Goal: Information Seeking & Learning: Learn about a topic

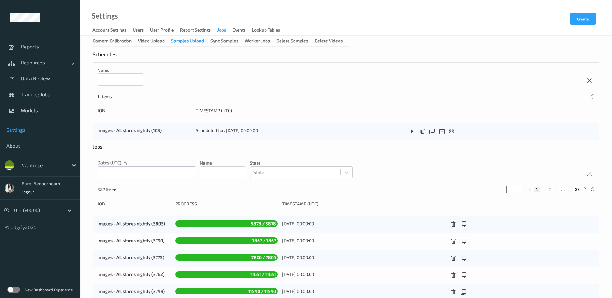
click at [17, 290] on label at bounding box center [13, 289] width 13 height 6
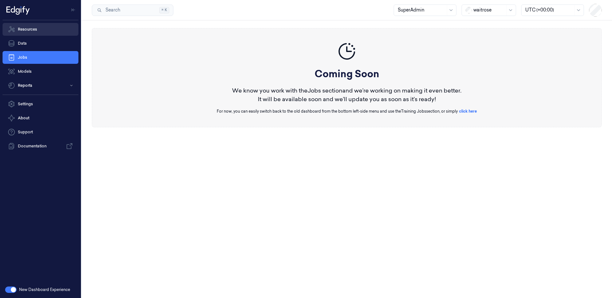
click at [47, 31] on link "Resources" at bounding box center [41, 29] width 76 height 13
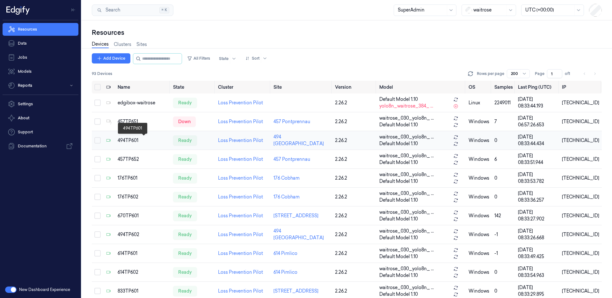
click at [139, 143] on div "494TP601" at bounding box center [143, 140] width 50 height 7
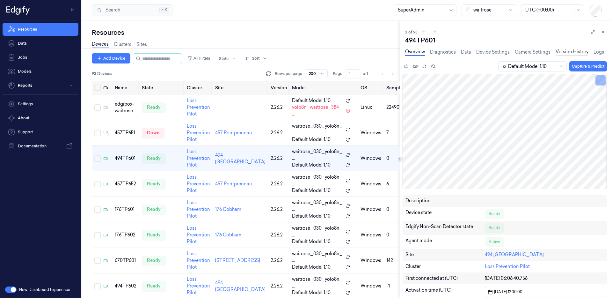
click at [576, 53] on link "Version History" at bounding box center [572, 51] width 33 height 7
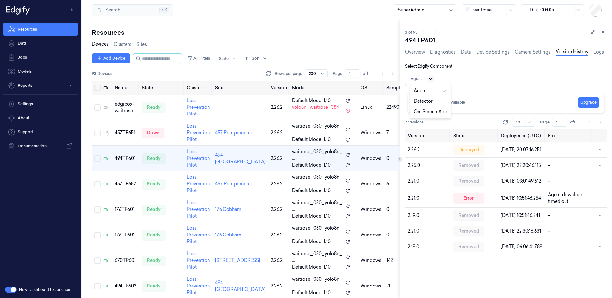
click at [429, 81] on html "Resources Data Jobs Models Reports Settings About Support Documentation New Das…" at bounding box center [306, 149] width 612 height 298
click at [532, 69] on html "Resources Data Jobs Models Reports Settings About Support Documentation New Das…" at bounding box center [306, 149] width 612 height 298
click at [590, 102] on button "Upgrade" at bounding box center [588, 102] width 21 height 10
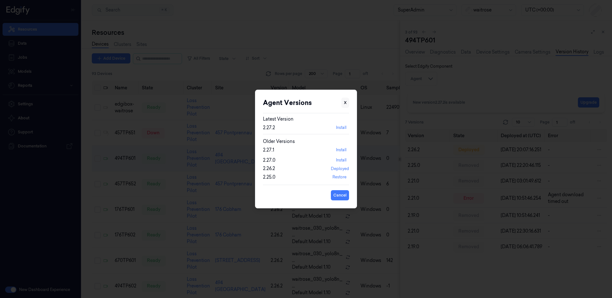
click at [346, 104] on button "X" at bounding box center [345, 103] width 8 height 10
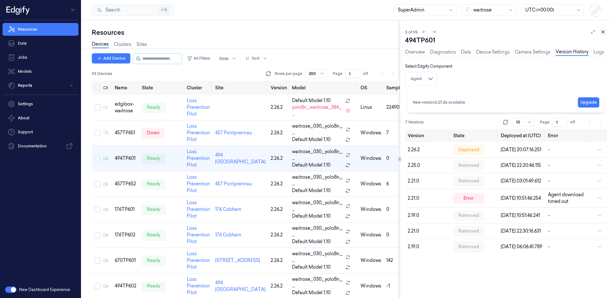
click at [602, 33] on icon at bounding box center [603, 32] width 4 height 4
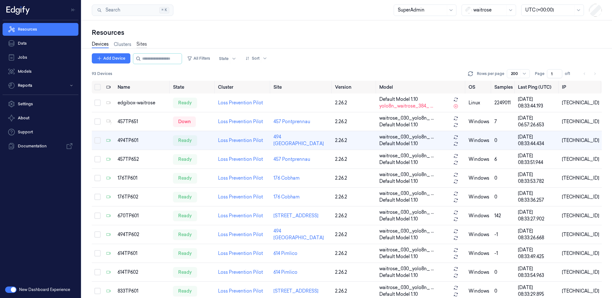
click at [144, 46] on link "Sites" at bounding box center [141, 44] width 11 height 7
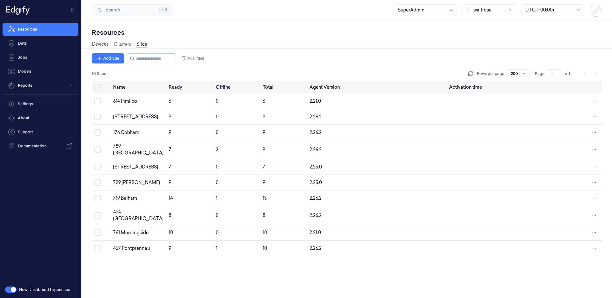
click at [94, 46] on link "Devices" at bounding box center [100, 44] width 17 height 7
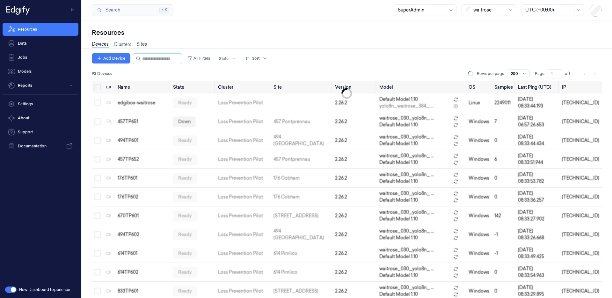
click at [146, 46] on link "Sites" at bounding box center [141, 44] width 11 height 7
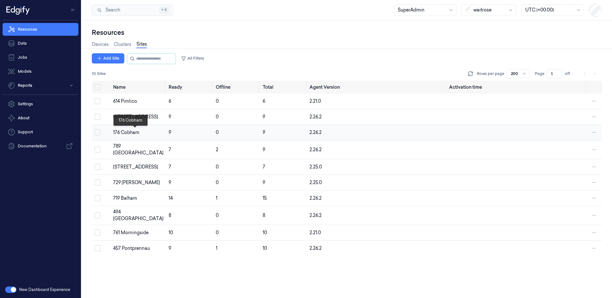
click at [140, 135] on div "176 Cobham" at bounding box center [138, 132] width 50 height 7
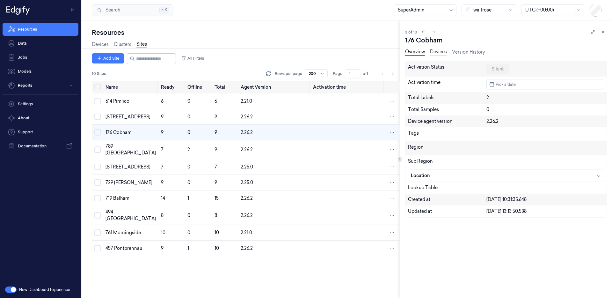
click at [440, 54] on link "Devices" at bounding box center [438, 51] width 17 height 7
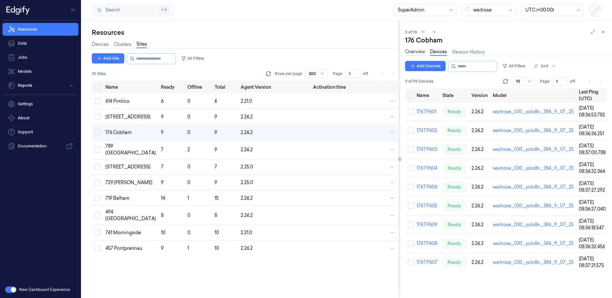
click at [411, 51] on link "Overview" at bounding box center [415, 51] width 20 height 7
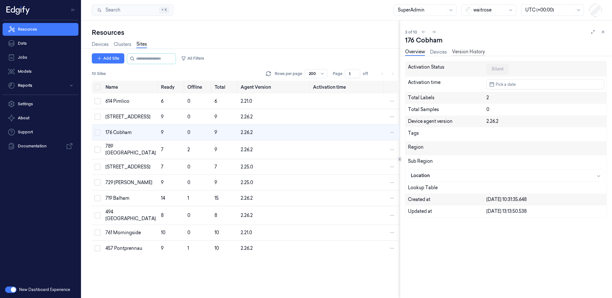
click at [476, 50] on link "Version History" at bounding box center [468, 51] width 33 height 7
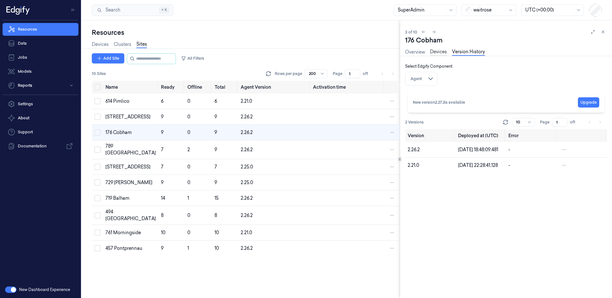
click at [436, 53] on link "Devices" at bounding box center [438, 51] width 17 height 7
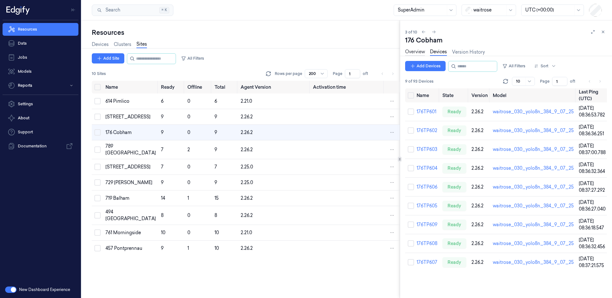
click at [414, 50] on link "Overview" at bounding box center [415, 51] width 20 height 7
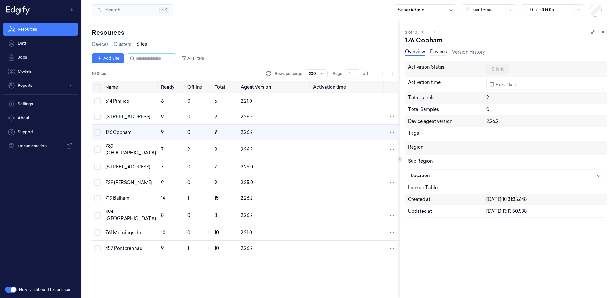
click at [442, 52] on link "Devices" at bounding box center [438, 51] width 17 height 7
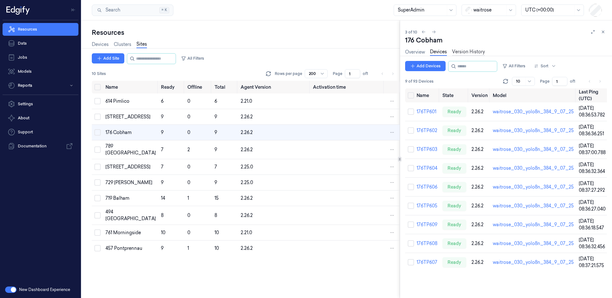
click at [475, 53] on link "Version History" at bounding box center [468, 51] width 33 height 7
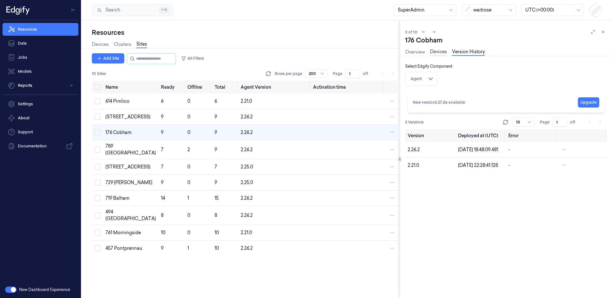
click at [440, 53] on link "Devices" at bounding box center [438, 51] width 17 height 7
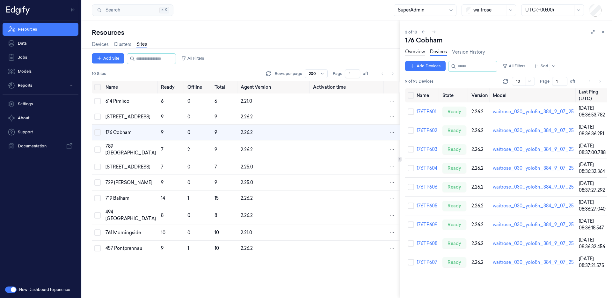
click at [419, 53] on link "Overview" at bounding box center [415, 51] width 20 height 7
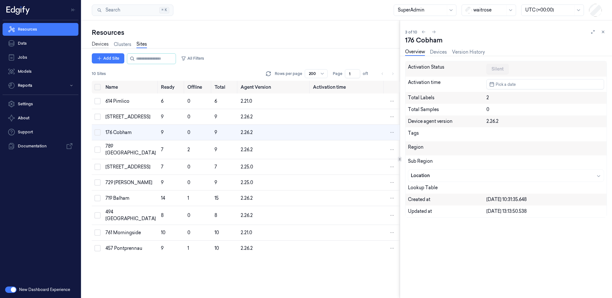
click at [107, 45] on link "Devices" at bounding box center [100, 44] width 17 height 7
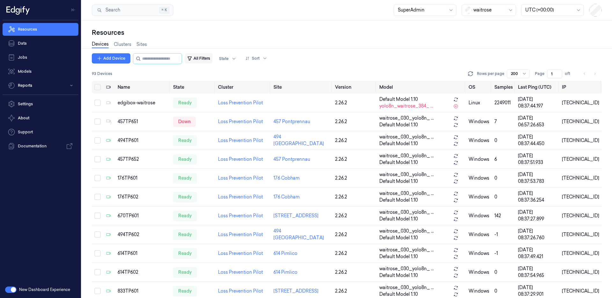
click at [206, 60] on button "All Filters" at bounding box center [199, 58] width 28 height 10
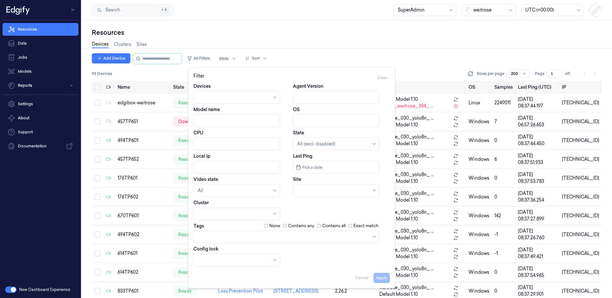
click at [215, 146] on input "CPU" at bounding box center [236, 143] width 87 height 13
click at [235, 146] on input "CPU" at bounding box center [236, 143] width 87 height 13
click at [362, 277] on div "Apply Cancel" at bounding box center [291, 274] width 196 height 15
click at [361, 278] on div "Apply Cancel" at bounding box center [291, 274] width 196 height 15
click at [420, 57] on div "Add Device All Filters State Sort" at bounding box center [347, 58] width 510 height 11
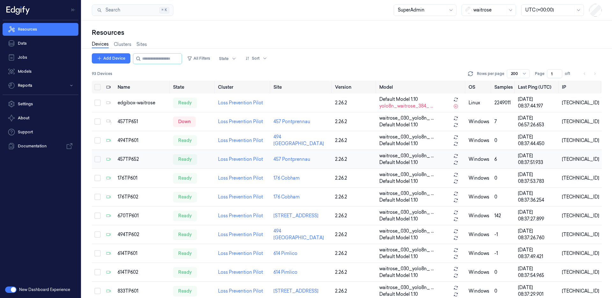
click at [141, 164] on td "457TP652" at bounding box center [142, 159] width 55 height 19
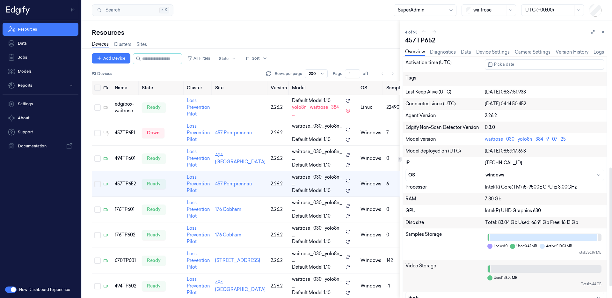
scroll to position [229, 0]
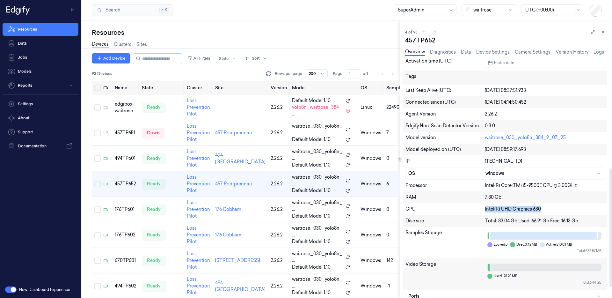
drag, startPoint x: 557, startPoint y: 209, endPoint x: 483, endPoint y: 208, distance: 73.3
click at [483, 208] on div "GPU Intel(R) UHD Graphics 630" at bounding box center [505, 209] width 204 height 12
copy div "Intel(R) UHD Graphics 630"
click at [174, 216] on td "ready" at bounding box center [161, 209] width 45 height 25
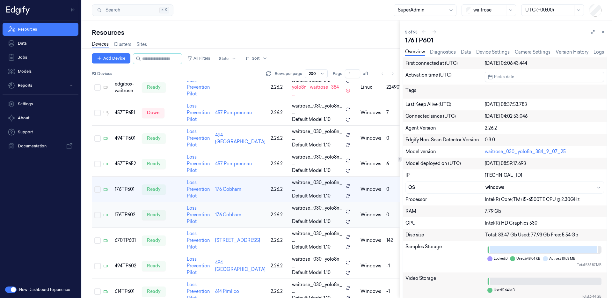
scroll to position [229, 0]
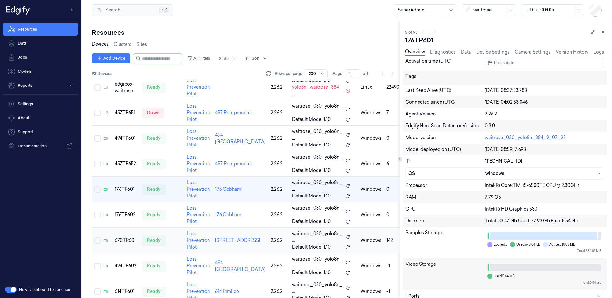
click at [182, 241] on td "ready" at bounding box center [161, 240] width 45 height 25
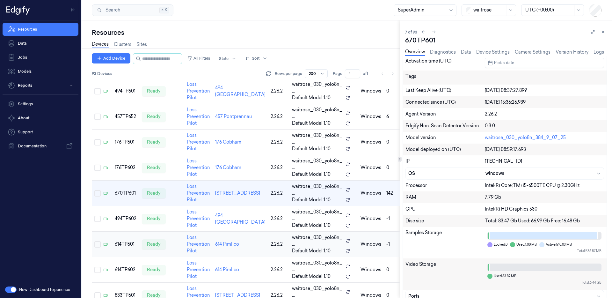
scroll to position [71, 0]
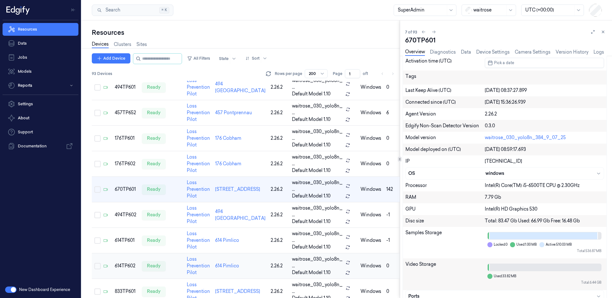
click at [170, 264] on td "ready" at bounding box center [161, 265] width 45 height 25
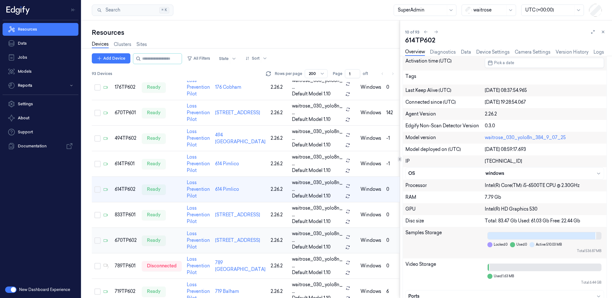
scroll to position [229, 0]
click at [177, 242] on td "ready" at bounding box center [161, 240] width 45 height 25
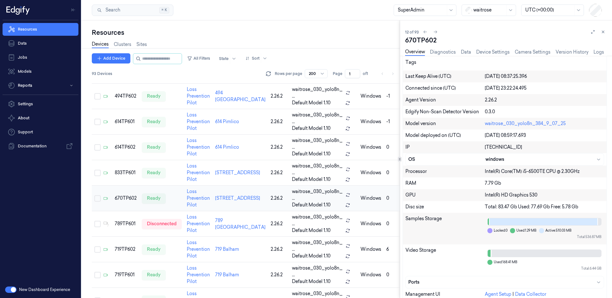
scroll to position [199, 0]
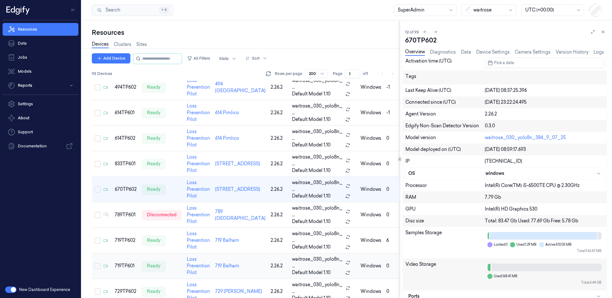
click at [173, 266] on td "ready" at bounding box center [161, 265] width 45 height 25
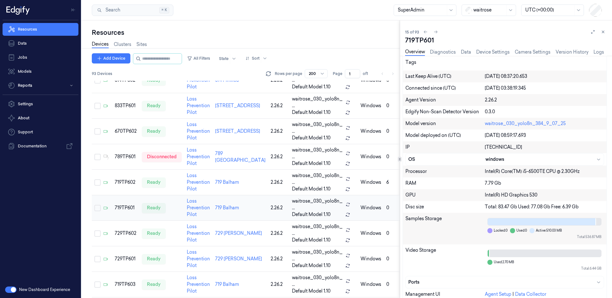
scroll to position [275, 0]
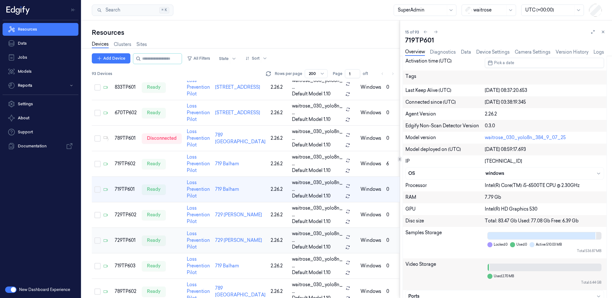
click at [174, 239] on td "ready" at bounding box center [161, 240] width 45 height 25
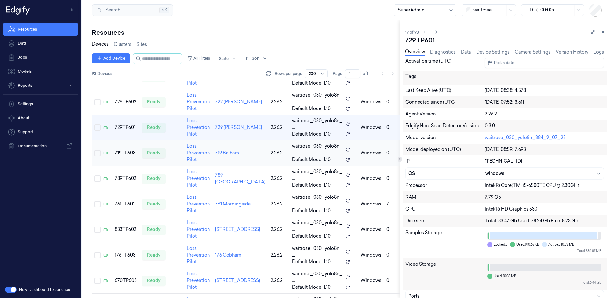
scroll to position [392, 0]
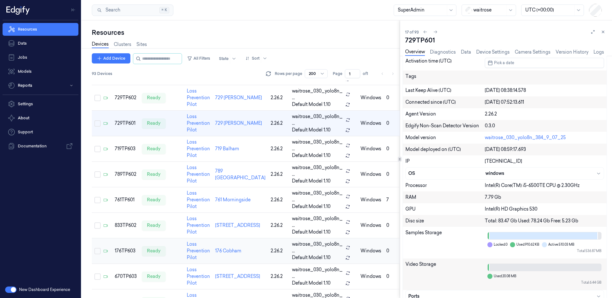
click at [176, 255] on td "ready" at bounding box center [161, 250] width 45 height 25
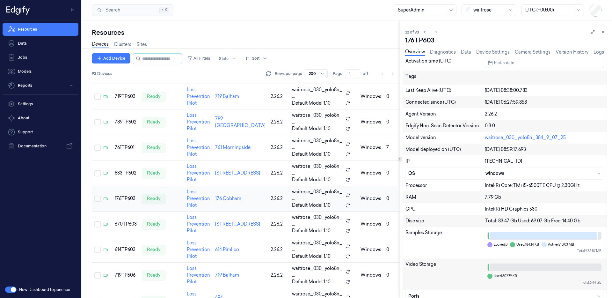
scroll to position [454, 0]
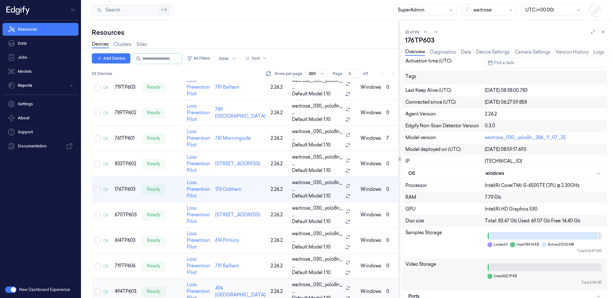
click at [174, 288] on td "ready" at bounding box center [161, 291] width 45 height 25
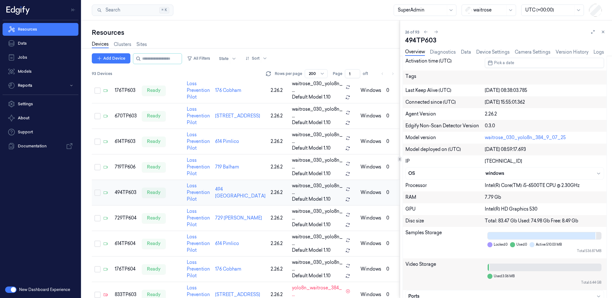
scroll to position [556, 0]
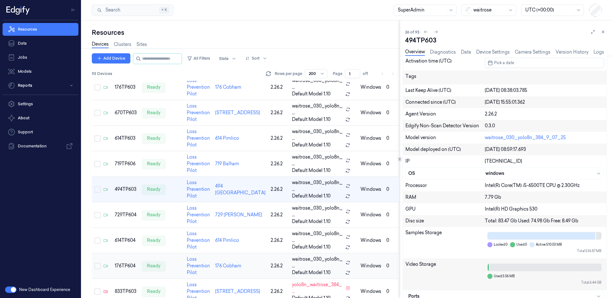
click at [176, 266] on td "ready" at bounding box center [161, 265] width 45 height 25
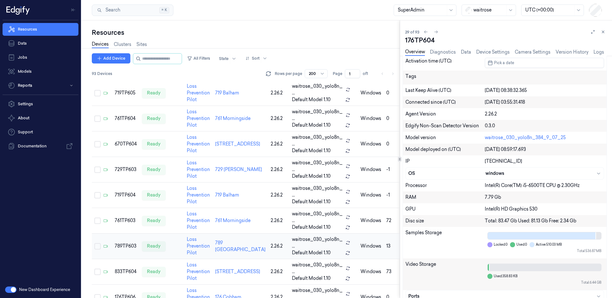
click at [174, 240] on td "ready" at bounding box center [161, 245] width 45 height 25
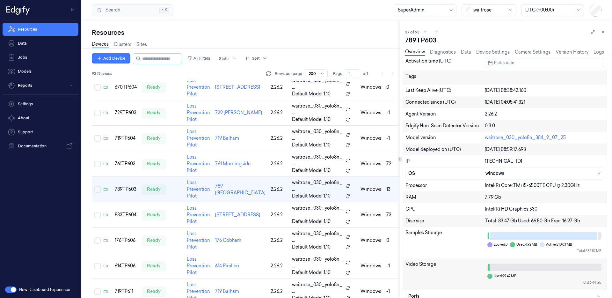
drag, startPoint x: 603, startPoint y: 31, endPoint x: 121, endPoint y: 19, distance: 482.4
click at [603, 31] on icon at bounding box center [603, 32] width 4 height 4
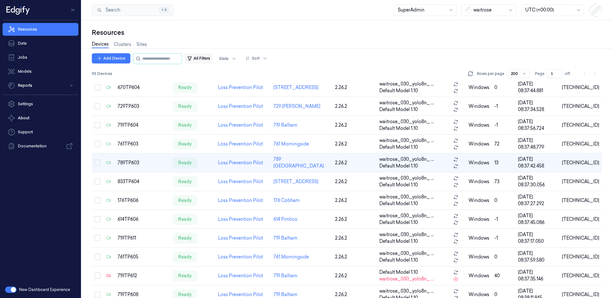
click at [207, 58] on button "All Filters" at bounding box center [199, 58] width 28 height 10
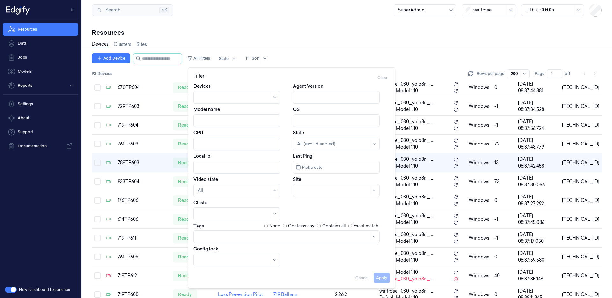
click at [217, 141] on input "CPU" at bounding box center [236, 143] width 87 height 13
paste input "Intel(R) UHD Graphics 630"
click at [379, 276] on button "Apply" at bounding box center [382, 278] width 16 height 10
type input "Intel(R) UHD Graphics 630"
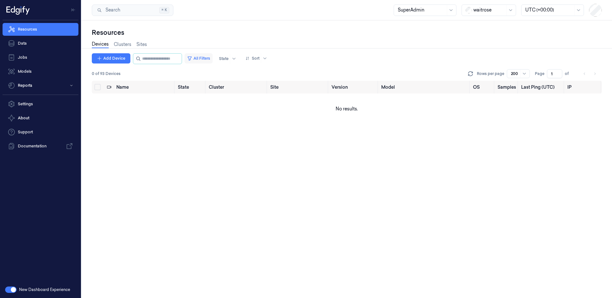
click at [204, 61] on button "All Filters" at bounding box center [199, 58] width 28 height 10
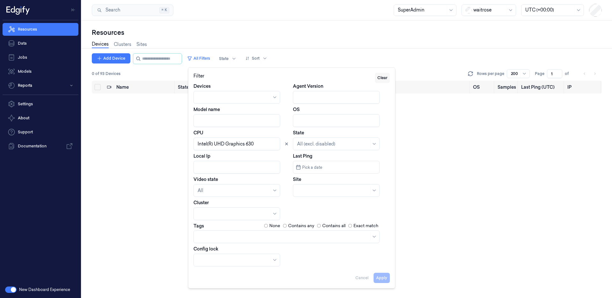
click at [388, 79] on button "Clear" at bounding box center [382, 78] width 15 height 10
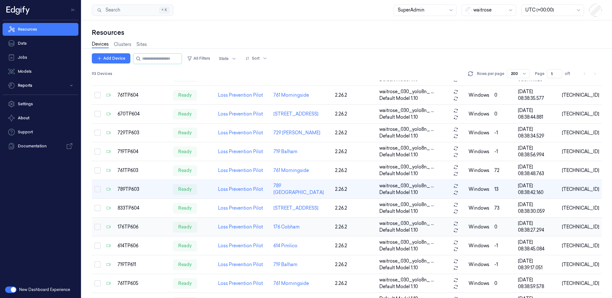
click at [157, 230] on td "176TP606" at bounding box center [142, 226] width 55 height 19
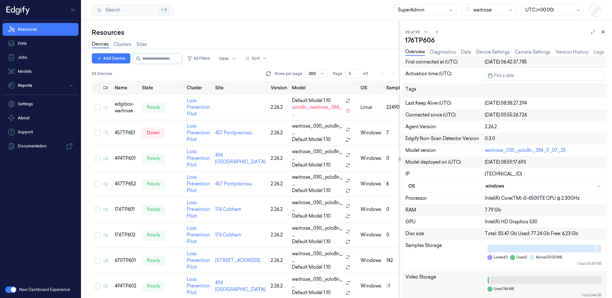
click at [605, 32] on icon at bounding box center [603, 32] width 4 height 4
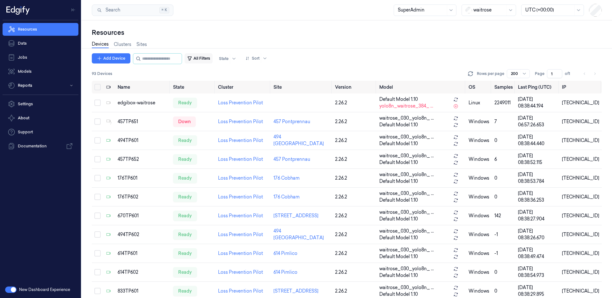
click at [208, 60] on button "All Filters" at bounding box center [199, 58] width 28 height 10
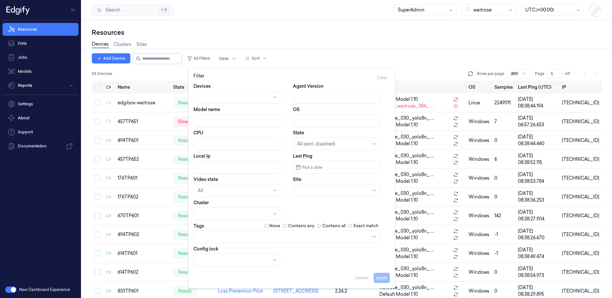
click at [221, 144] on input "CPU" at bounding box center [236, 143] width 87 height 13
click at [302, 212] on div "Devices Agent Version Model name OS CPU State All (excl. disabled) Local Ip Las…" at bounding box center [291, 174] width 196 height 183
click at [229, 145] on input "CPU" at bounding box center [236, 143] width 87 height 13
click at [233, 145] on input "CPU" at bounding box center [236, 143] width 87 height 13
drag, startPoint x: 203, startPoint y: 133, endPoint x: 190, endPoint y: 134, distance: 13.4
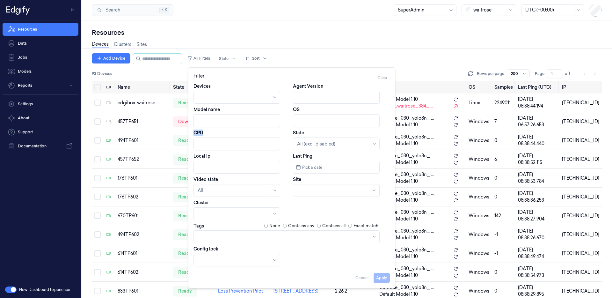
click at [190, 134] on div "Devices Agent Version Model name OS CPU State All (excl. disabled) Local Ip Las…" at bounding box center [291, 175] width 207 height 185
click at [202, 148] on input "CPU" at bounding box center [236, 143] width 87 height 13
click at [234, 144] on input "CPU" at bounding box center [236, 143] width 87 height 13
click at [383, 278] on button "Apply" at bounding box center [382, 278] width 16 height 10
type input "cpu"
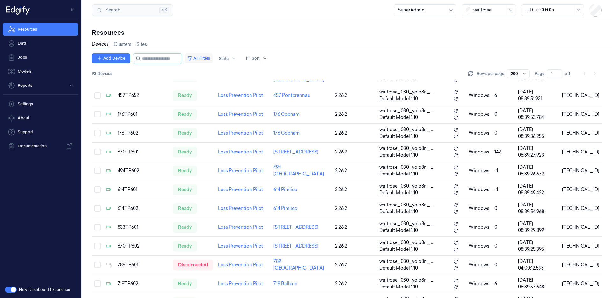
click at [210, 59] on button "All Filters" at bounding box center [199, 58] width 28 height 10
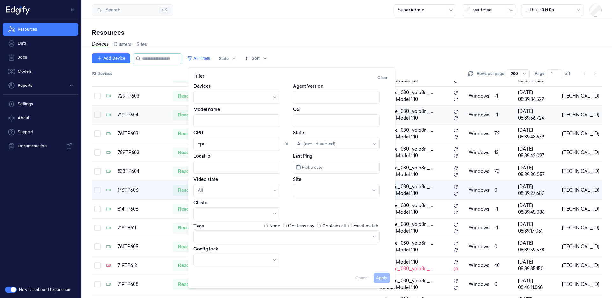
scroll to position [628, 0]
click at [123, 96] on div "729TP603" at bounding box center [143, 95] width 50 height 7
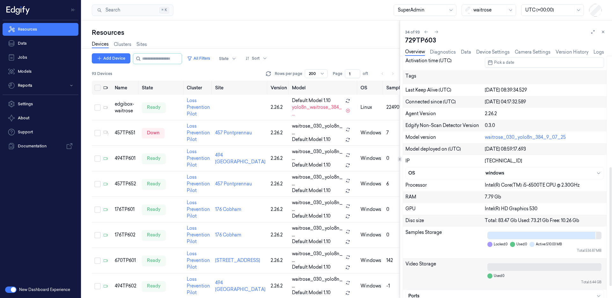
scroll to position [230, 0]
drag, startPoint x: 486, startPoint y: 186, endPoint x: 584, endPoint y: 186, distance: 98.2
click at [584, 186] on div "Intel(R) Core(TM) i5-6500TE CPU @ 2.30GHz" at bounding box center [544, 184] width 119 height 7
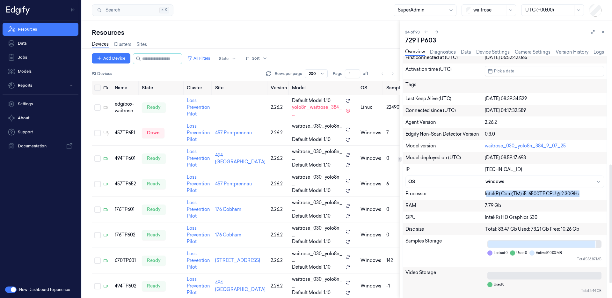
scroll to position [221, 0]
click at [483, 195] on div "Processor" at bounding box center [444, 193] width 79 height 7
click at [201, 61] on button "All Filters" at bounding box center [199, 58] width 28 height 10
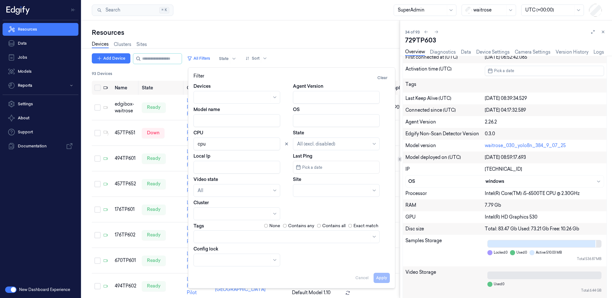
drag, startPoint x: 209, startPoint y: 146, endPoint x: 195, endPoint y: 144, distance: 14.7
click at [195, 144] on input "CPU" at bounding box center [236, 143] width 87 height 13
click at [383, 278] on button "Apply" at bounding box center [382, 278] width 16 height 10
type input "intel"
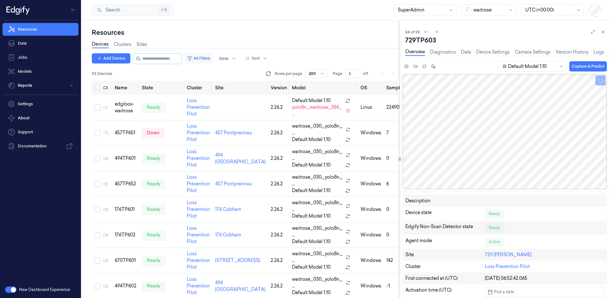
click at [203, 60] on button "All Filters" at bounding box center [199, 58] width 28 height 10
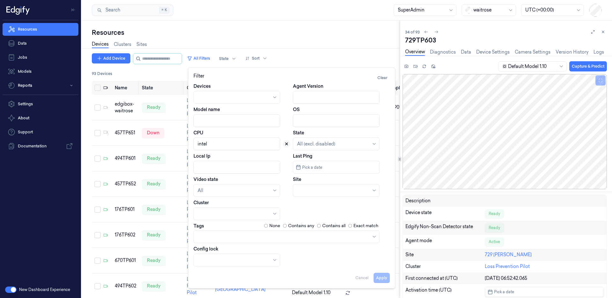
click at [289, 144] on button at bounding box center [287, 144] width 8 height 8
click at [267, 143] on input "CPU" at bounding box center [236, 143] width 87 height 13
click at [379, 276] on button "Apply" at bounding box center [382, 278] width 16 height 10
type input "arm"
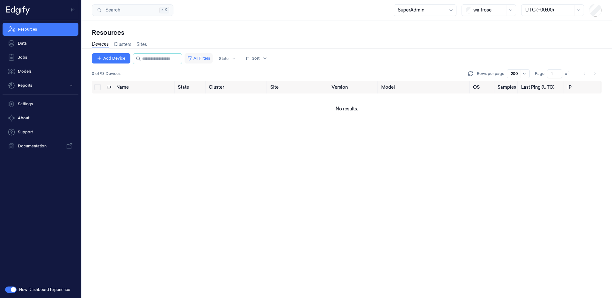
click at [209, 61] on button "All Filters" at bounding box center [199, 58] width 28 height 10
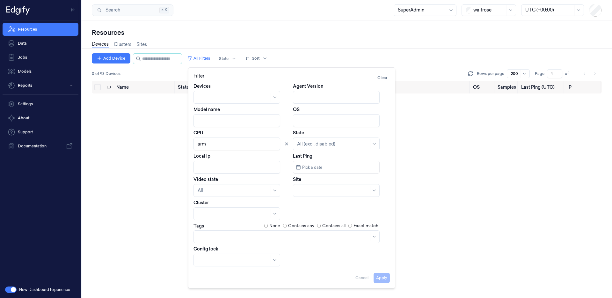
drag, startPoint x: 289, startPoint y: 146, endPoint x: 254, endPoint y: 145, distance: 35.4
click at [283, 147] on div at bounding box center [241, 143] width 97 height 13
click at [245, 143] on input "CPU" at bounding box center [236, 143] width 87 height 13
click at [383, 279] on button "Apply" at bounding box center [382, 278] width 16 height 10
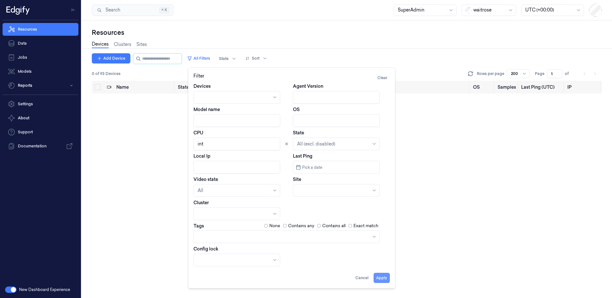
type input "int"
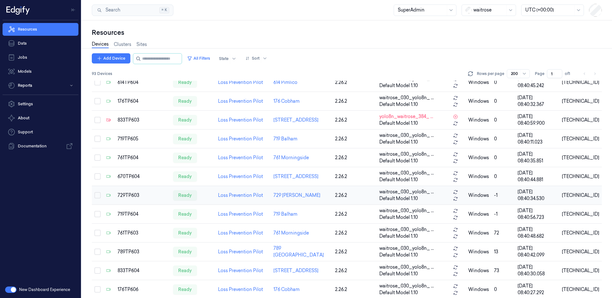
scroll to position [534, 0]
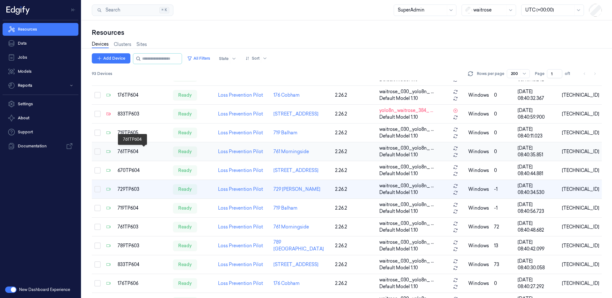
click at [151, 154] on div "761TP604" at bounding box center [143, 151] width 50 height 7
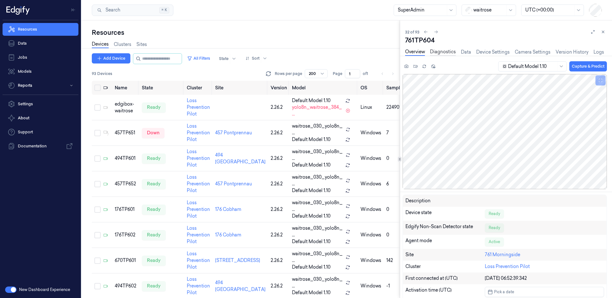
click at [454, 52] on link "Diagnostics" at bounding box center [443, 51] width 26 height 7
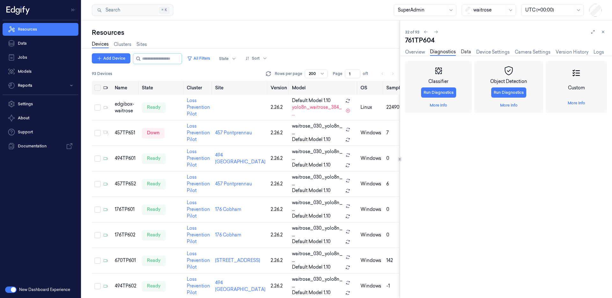
click at [469, 52] on link "Data" at bounding box center [466, 51] width 10 height 7
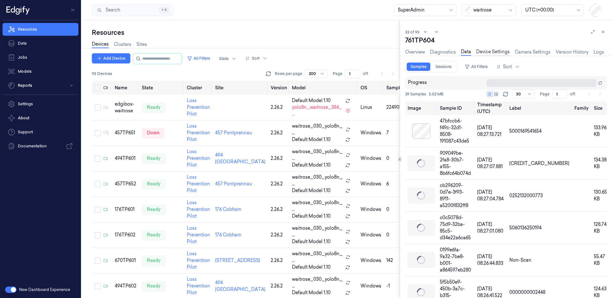
click at [501, 54] on link "Device Settings" at bounding box center [492, 51] width 33 height 7
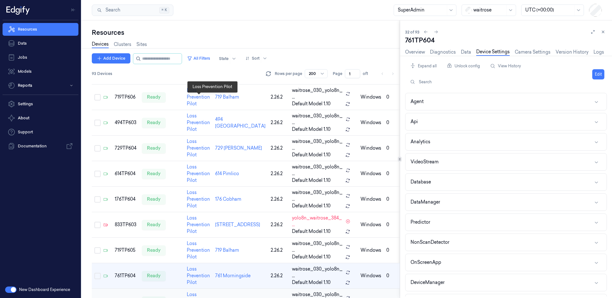
scroll to position [709, 0]
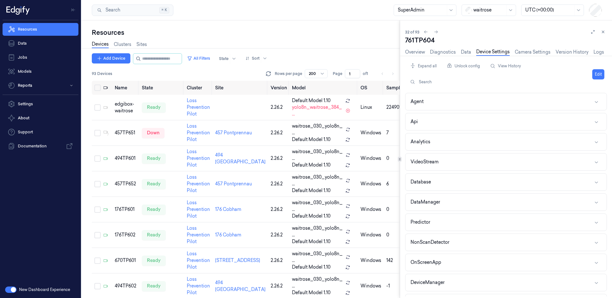
drag, startPoint x: 605, startPoint y: 33, endPoint x: 542, endPoint y: 40, distance: 63.5
click at [605, 33] on icon at bounding box center [603, 32] width 4 height 4
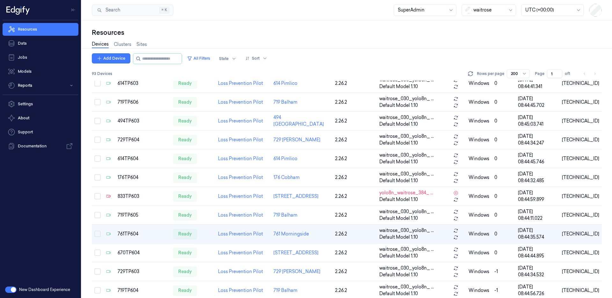
scroll to position [497, 0]
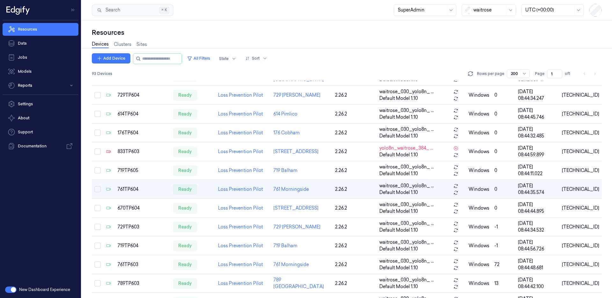
click at [9, 289] on button "button" at bounding box center [10, 289] width 11 height 6
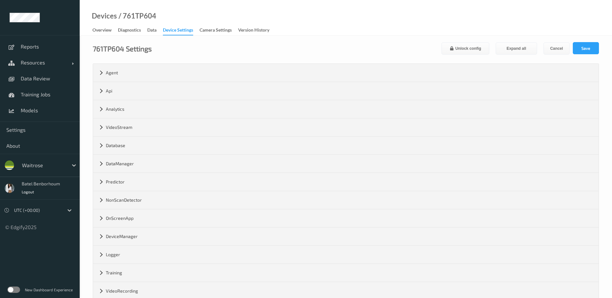
click at [11, 290] on label at bounding box center [13, 289] width 13 height 6
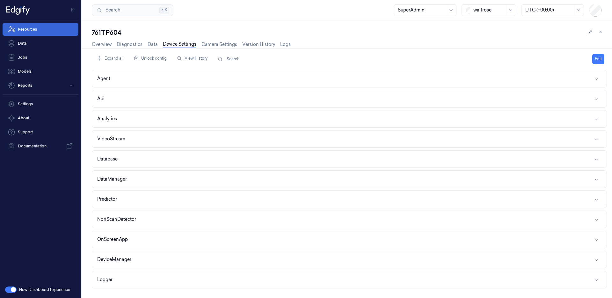
click at [46, 31] on link "Resources" at bounding box center [41, 29] width 76 height 13
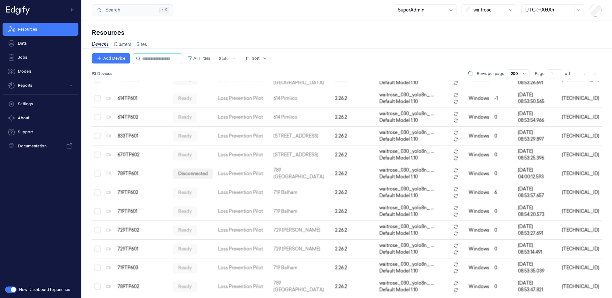
scroll to position [155, 0]
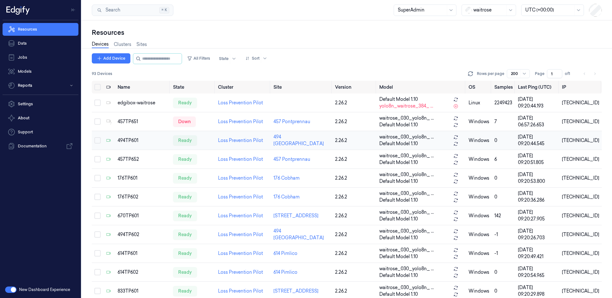
click at [138, 144] on td "494TP601" at bounding box center [142, 140] width 55 height 19
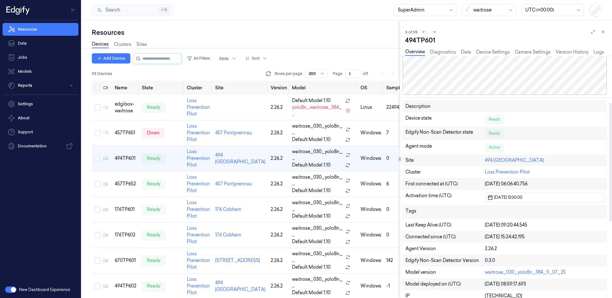
scroll to position [95, 0]
click at [513, 197] on span "25/06/2025 12:00:00" at bounding box center [508, 196] width 30 height 6
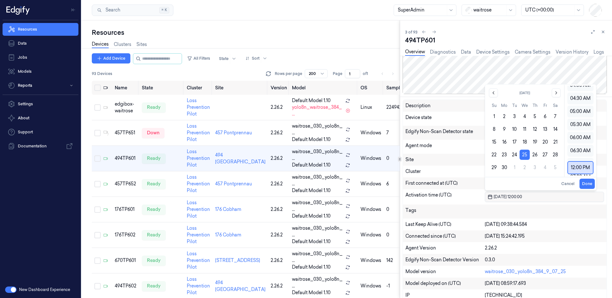
scroll to position [129, 0]
click at [13, 292] on button "button" at bounding box center [10, 289] width 11 height 6
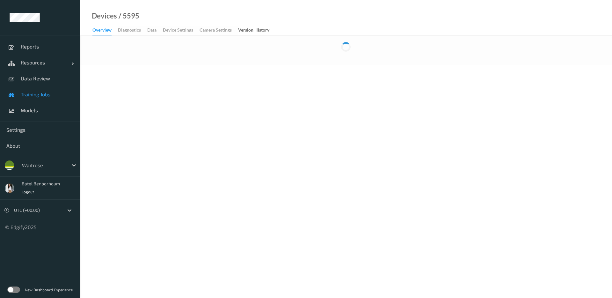
click at [31, 98] on link "Training Jobs" at bounding box center [40, 94] width 80 height 16
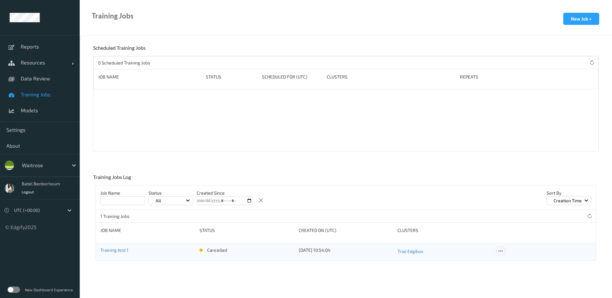
click at [502, 252] on icon at bounding box center [500, 251] width 5 height 6
click at [436, 281] on body "Reports Resources Devices Clusters Sites Data Review Training Jobs Models Setti…" at bounding box center [306, 149] width 612 height 298
click at [106, 249] on link "Training test 1" at bounding box center [114, 249] width 28 height 5
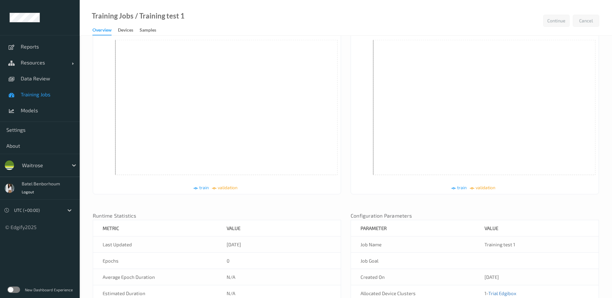
scroll to position [78, 0]
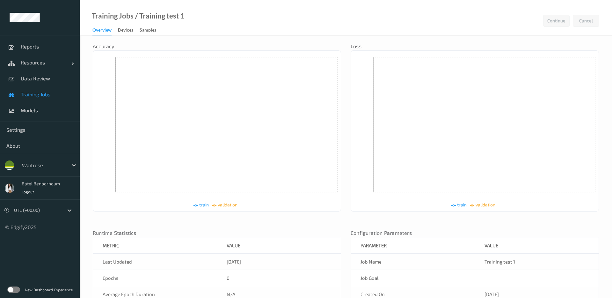
click at [35, 97] on span "Training Jobs" at bounding box center [47, 94] width 53 height 6
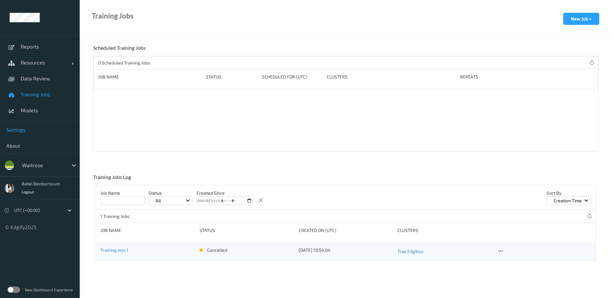
click at [29, 134] on link "Settings" at bounding box center [40, 130] width 80 height 16
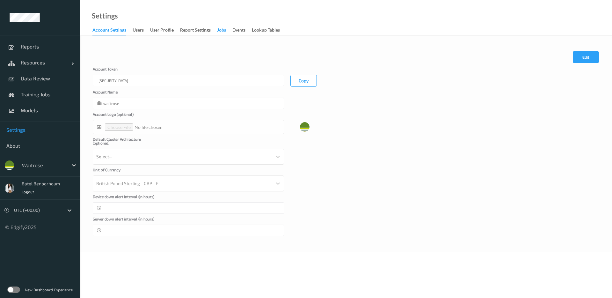
click at [222, 30] on div "Jobs" at bounding box center [221, 31] width 9 height 8
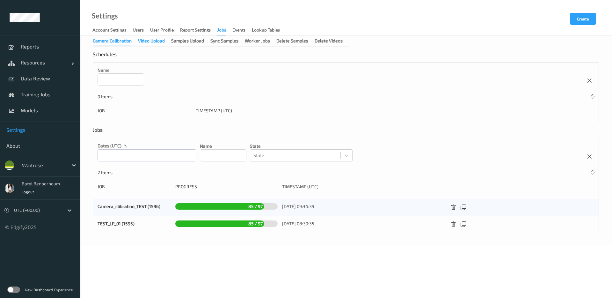
click at [149, 43] on div "Video Upload" at bounding box center [151, 42] width 27 height 8
